Goal: Find specific page/section: Find specific page/section

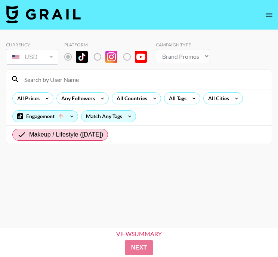
select select "Brand"
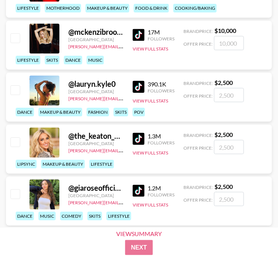
scroll to position [3402, 0]
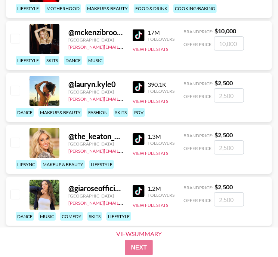
click at [140, 140] on img at bounding box center [139, 139] width 12 height 12
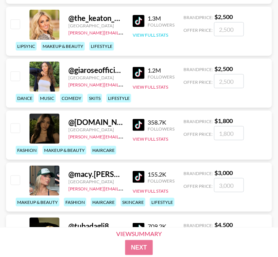
scroll to position [3521, 0]
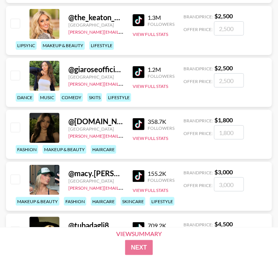
click at [139, 22] on img at bounding box center [139, 20] width 12 height 12
click at [133, 70] on img at bounding box center [139, 72] width 12 height 12
click at [139, 76] on img at bounding box center [139, 72] width 12 height 12
click at [139, 71] on img at bounding box center [139, 72] width 12 height 12
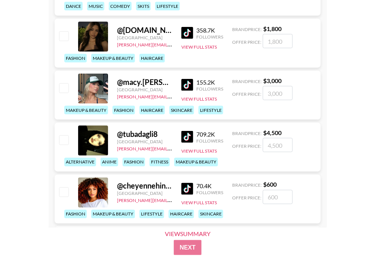
scroll to position [3613, 0]
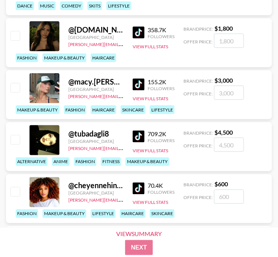
click at [138, 28] on img at bounding box center [139, 33] width 12 height 12
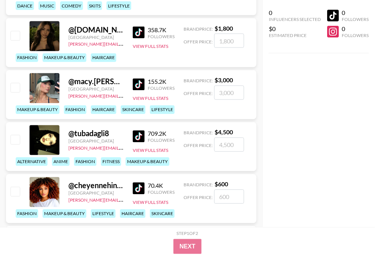
click at [105, 31] on div "@ [DOMAIN_NAME]" at bounding box center [95, 29] width 55 height 9
click at [138, 32] on img at bounding box center [139, 33] width 12 height 12
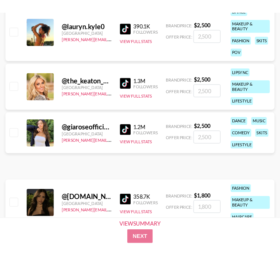
scroll to position [3663, 0]
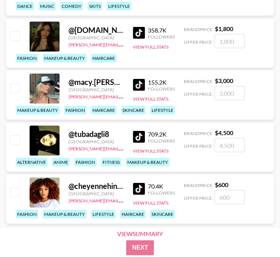
click at [144, 30] on img at bounding box center [139, 33] width 12 height 12
click at [271, 81] on div "@ macy.[PERSON_NAME] [GEOGRAPHIC_DATA] [PERSON_NAME][EMAIL_ADDRESS][PERSON_NAME…" at bounding box center [140, 95] width 268 height 49
click at [139, 81] on img at bounding box center [139, 85] width 12 height 12
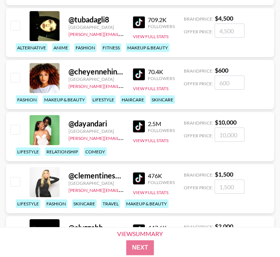
scroll to position [3777, 0]
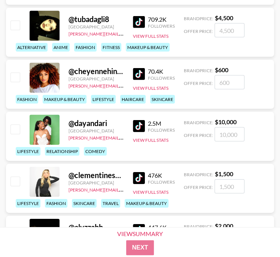
click at [141, 77] on img at bounding box center [139, 74] width 12 height 12
click at [141, 127] on img at bounding box center [139, 126] width 12 height 12
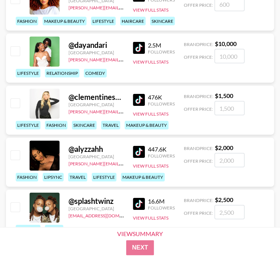
scroll to position [3901, 0]
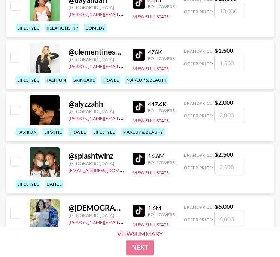
click at [142, 54] on img at bounding box center [139, 55] width 12 height 12
click at [137, 52] on img at bounding box center [139, 55] width 12 height 12
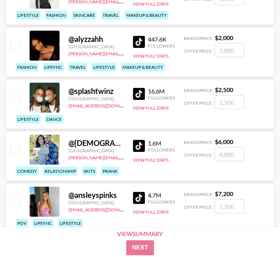
scroll to position [3967, 0]
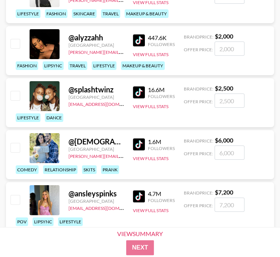
click at [138, 41] on img at bounding box center [139, 40] width 12 height 12
click at [141, 95] on img at bounding box center [139, 92] width 12 height 12
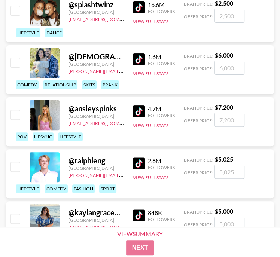
scroll to position [4052, 0]
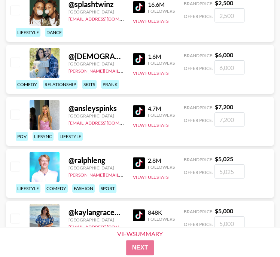
click at [137, 56] on img at bounding box center [139, 59] width 12 height 12
click at [139, 111] on img at bounding box center [139, 111] width 12 height 12
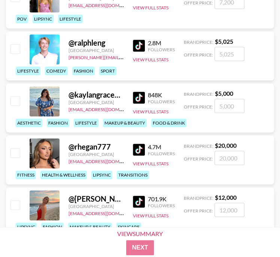
scroll to position [4170, 0]
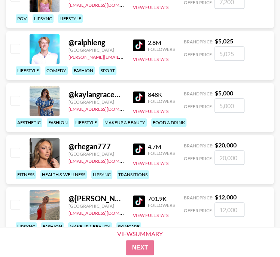
click at [141, 46] on img at bounding box center [139, 45] width 12 height 12
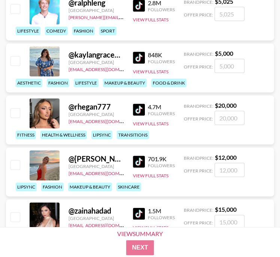
scroll to position [4213, 0]
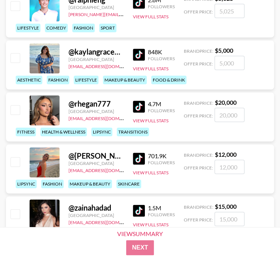
click at [138, 54] on img at bounding box center [139, 55] width 12 height 12
click at [91, 50] on div "@ kaylangracehedenskog" at bounding box center [95, 51] width 55 height 9
click at [138, 57] on img at bounding box center [139, 55] width 12 height 12
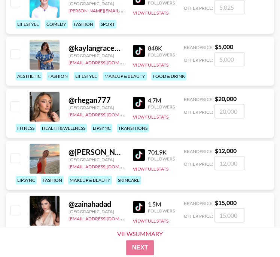
scroll to position [4217, 0]
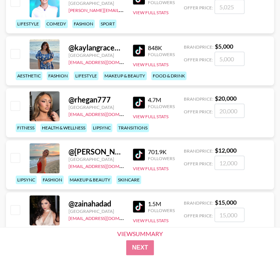
click at [142, 103] on img at bounding box center [139, 102] width 12 height 12
click at [142, 51] on img at bounding box center [139, 50] width 12 height 12
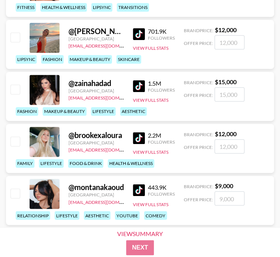
scroll to position [4343, 0]
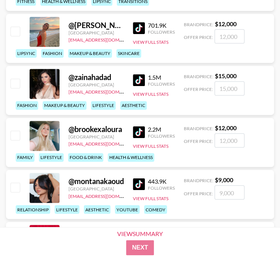
click at [141, 25] on img at bounding box center [139, 28] width 12 height 12
click at [138, 27] on img at bounding box center [139, 28] width 12 height 12
click at [139, 80] on img at bounding box center [139, 80] width 12 height 12
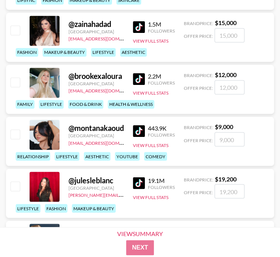
scroll to position [4400, 0]
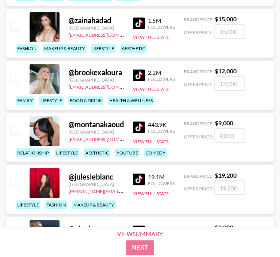
click at [132, 73] on div "@ brookexaloura [GEOGRAPHIC_DATA] [EMAIL_ADDRESS][DOMAIN_NAME] 2.2M Followers V…" at bounding box center [140, 85] width 268 height 49
click at [140, 74] on img at bounding box center [139, 75] width 12 height 12
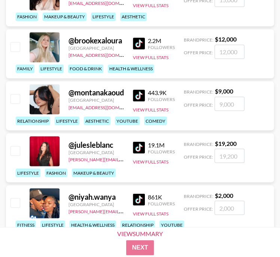
scroll to position [4427, 0]
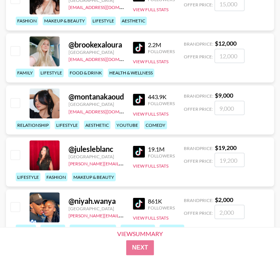
click at [141, 100] on img at bounding box center [139, 99] width 12 height 12
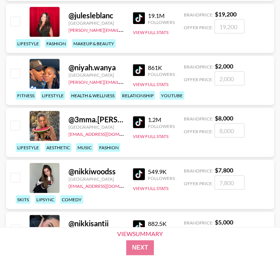
scroll to position [4559, 0]
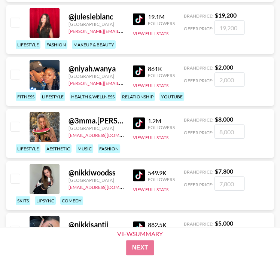
click at [141, 19] on img at bounding box center [139, 19] width 12 height 12
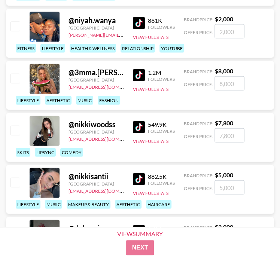
scroll to position [4611, 0]
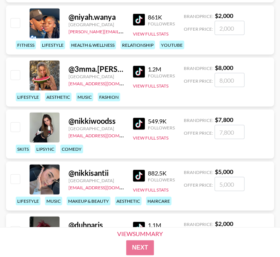
click at [142, 18] on img at bounding box center [139, 20] width 12 height 12
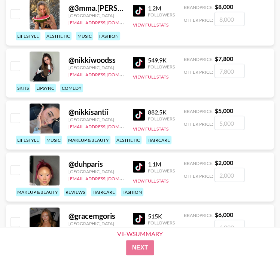
scroll to position [4668, 0]
